Goal: Task Accomplishment & Management: Manage account settings

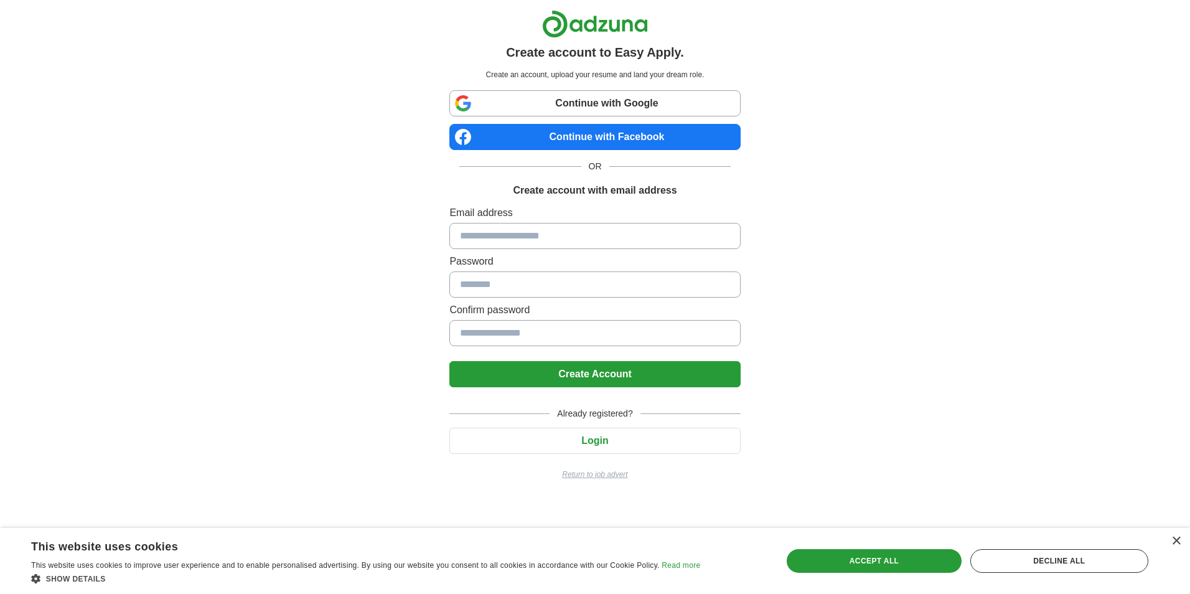
click at [532, 241] on input at bounding box center [594, 236] width 291 height 26
click at [870, 243] on div "Create account to Easy Apply. Create an account, upload your resume and land yo…" at bounding box center [595, 250] width 777 height 500
click at [621, 455] on div "Already registered? Login Return to job advert" at bounding box center [594, 438] width 291 height 83
click at [619, 444] on button "Login" at bounding box center [594, 441] width 291 height 26
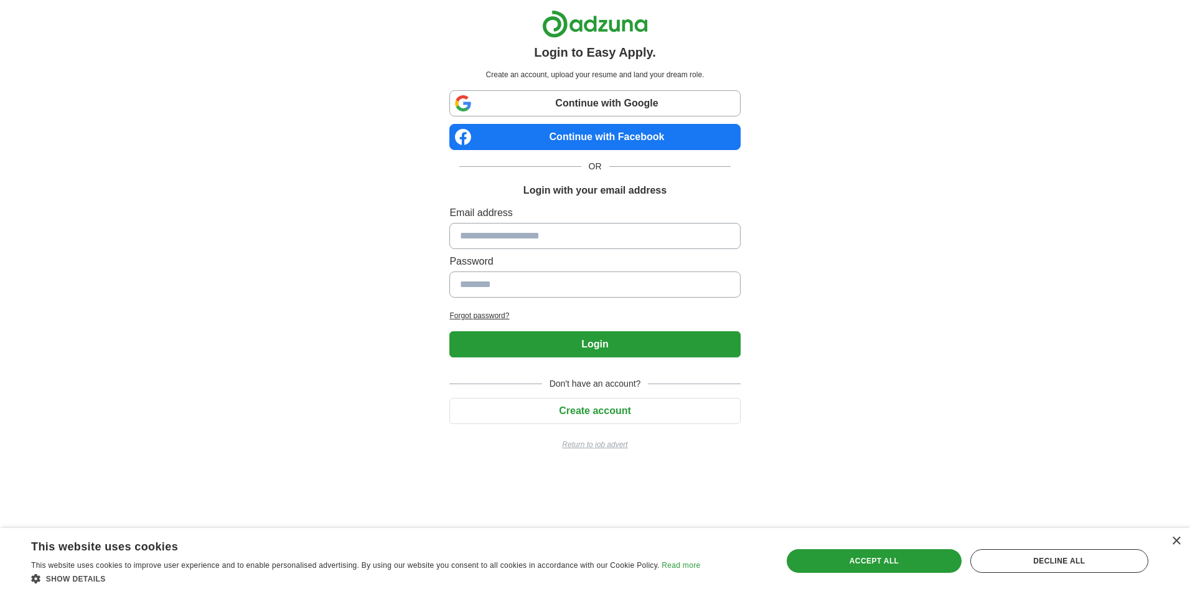
click at [621, 407] on button "Create account" at bounding box center [594, 411] width 291 height 26
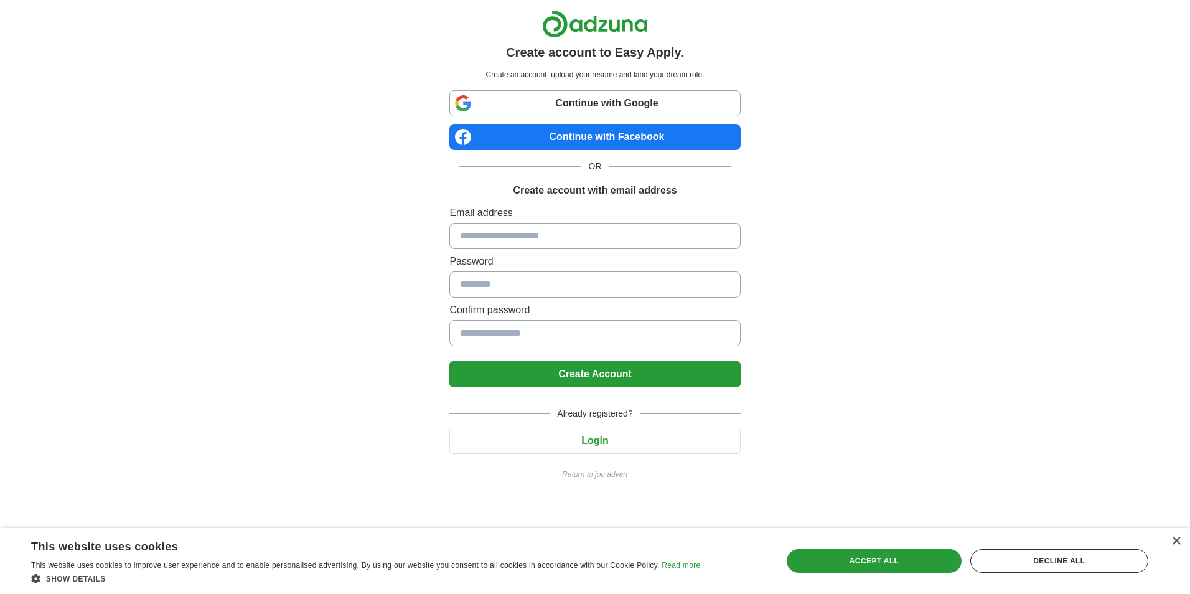
click at [615, 439] on button "Login" at bounding box center [594, 441] width 291 height 26
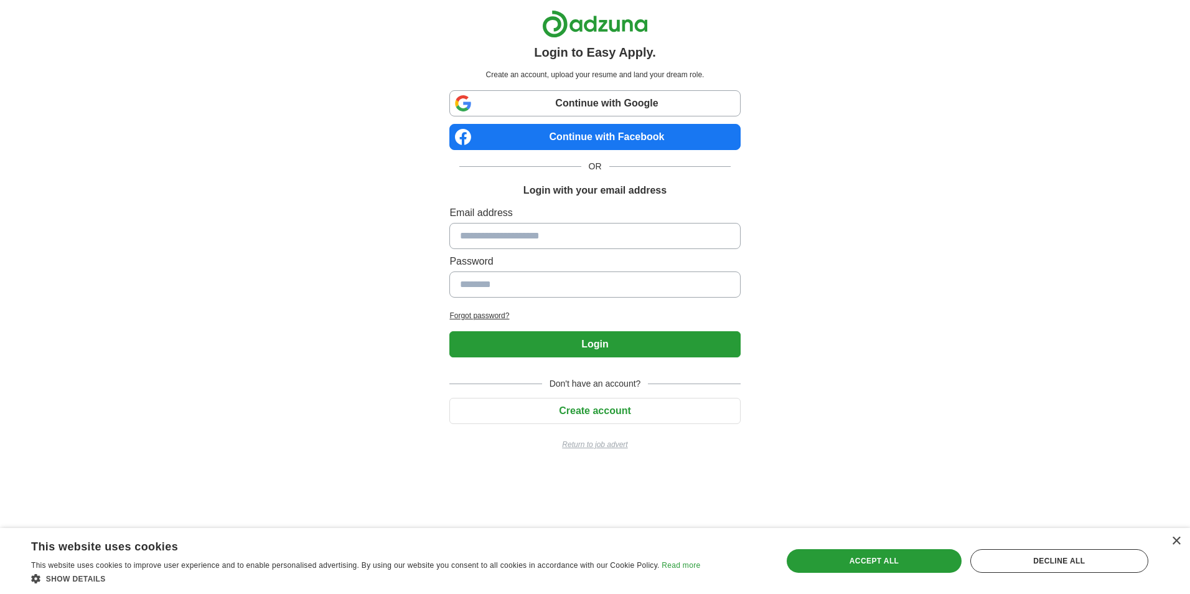
click at [532, 246] on input at bounding box center [594, 236] width 291 height 26
type input "**********"
click at [531, 285] on input at bounding box center [594, 284] width 291 height 26
type input "**********"
click at [449, 331] on button "Login" at bounding box center [594, 344] width 291 height 26
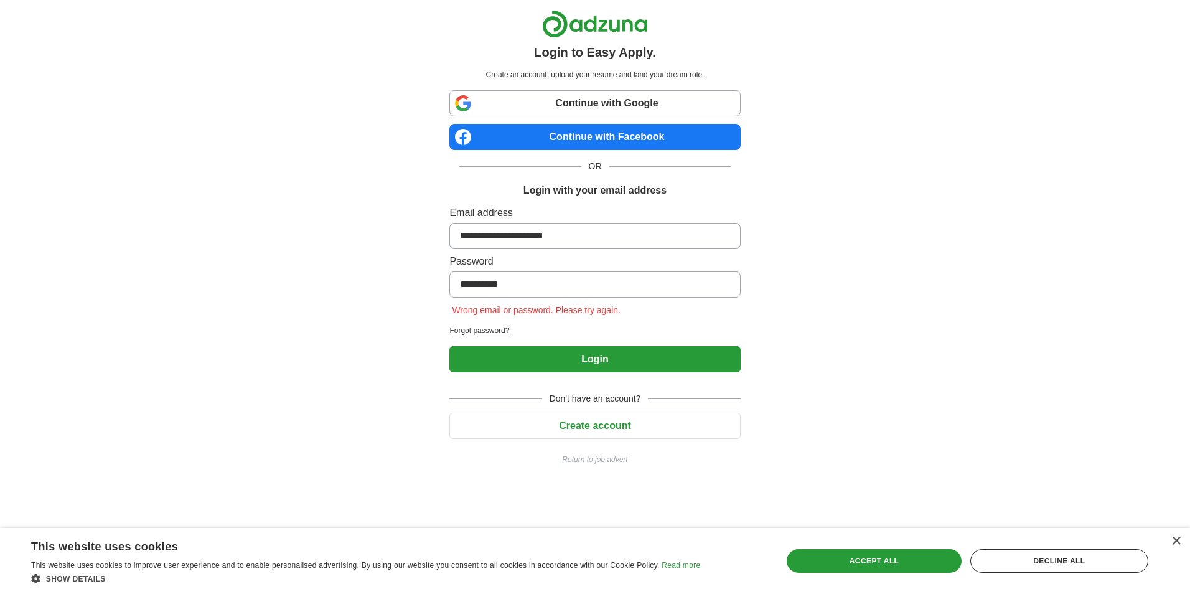
click at [494, 328] on h2 "Forgot password?" at bounding box center [594, 330] width 291 height 11
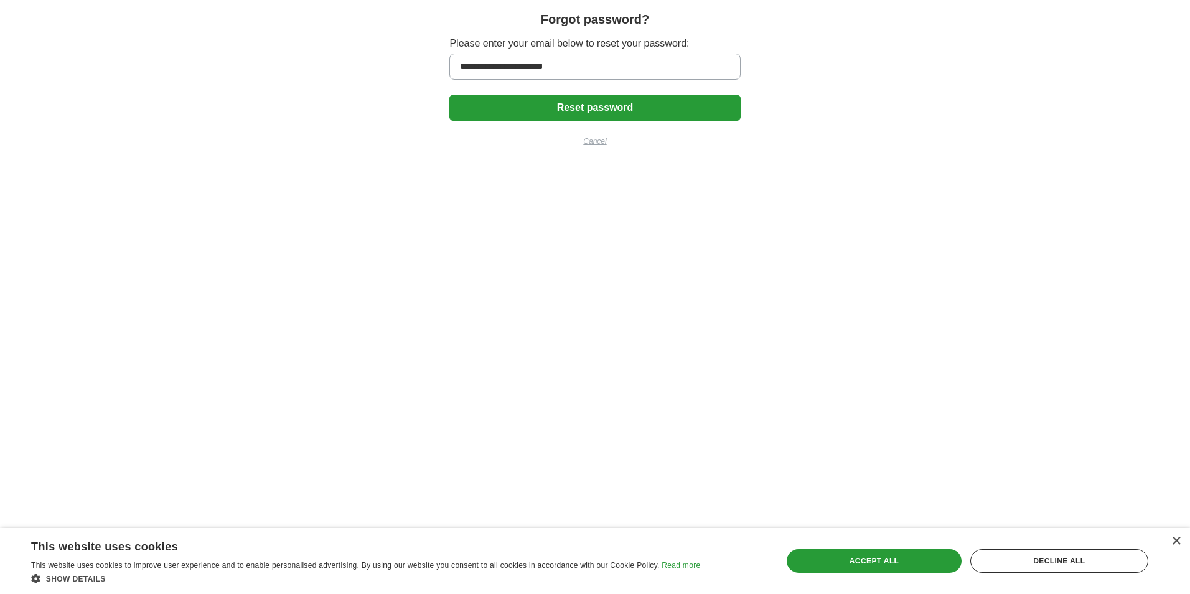
click at [534, 120] on button "Reset password" at bounding box center [594, 108] width 291 height 26
